Goal: Navigation & Orientation: Find specific page/section

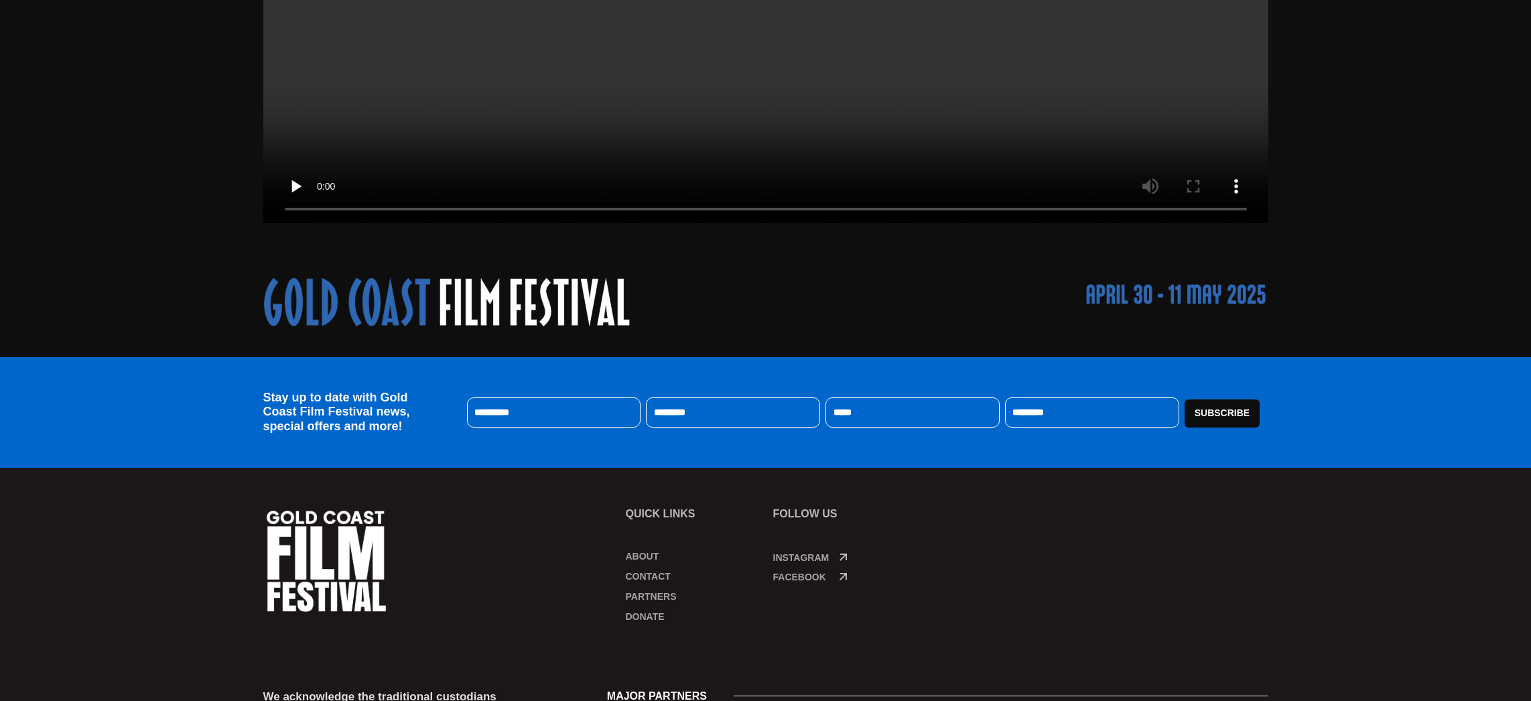
scroll to position [535, 0]
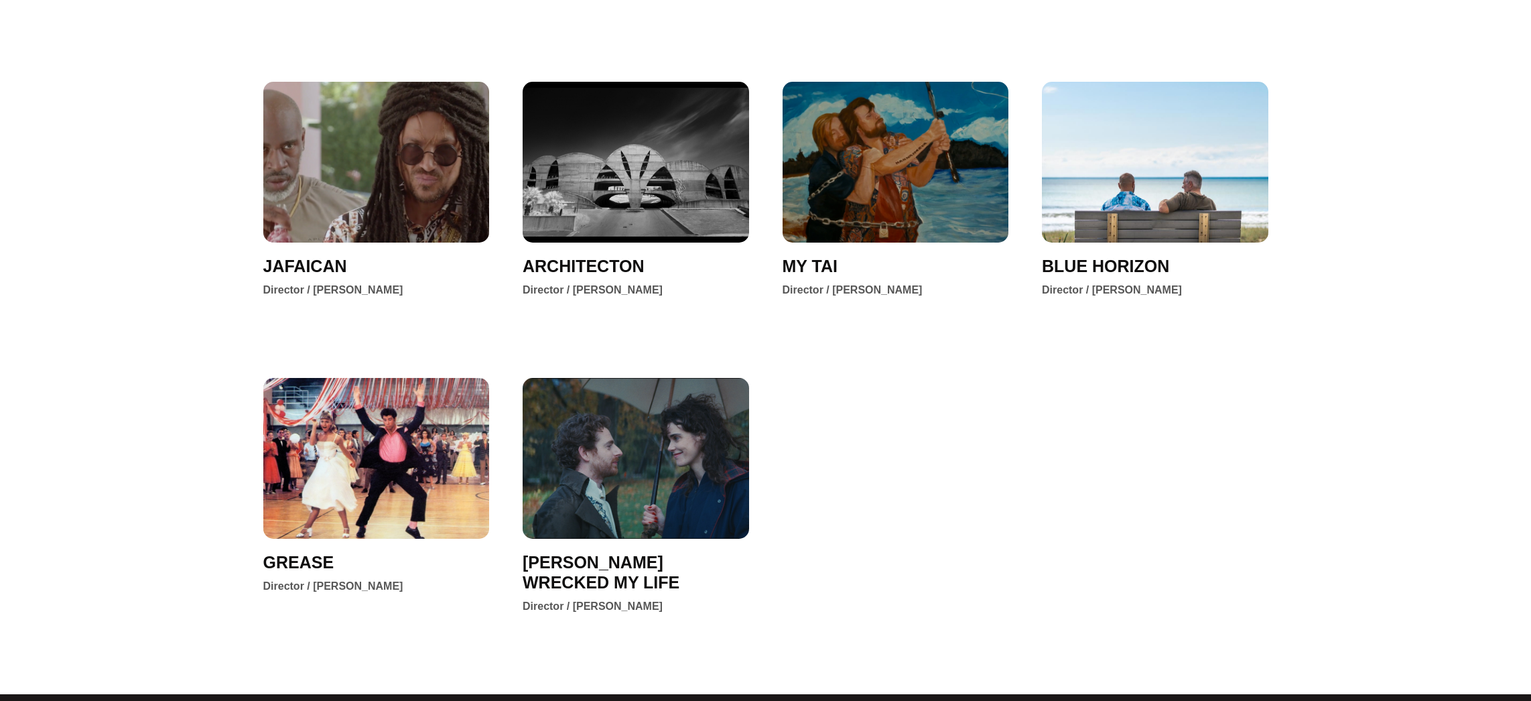
scroll to position [1777, 0]
